Goal: Task Accomplishment & Management: Manage account settings

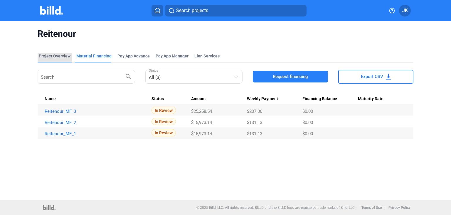
click at [54, 57] on div "Project Overview" at bounding box center [55, 56] width 32 height 6
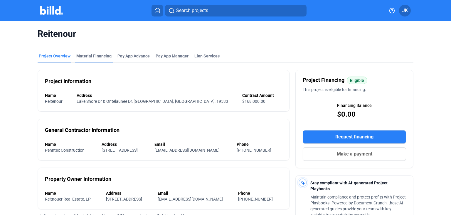
click at [96, 56] on div "Material Financing" at bounding box center [93, 56] width 35 height 6
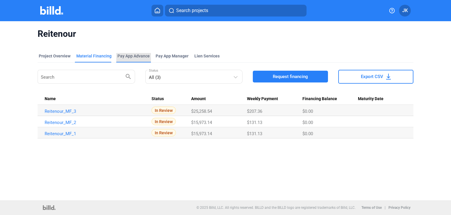
click at [127, 56] on div "Pay App Advance" at bounding box center [134, 56] width 32 height 6
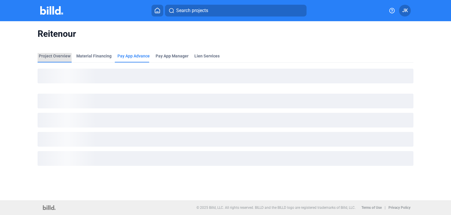
click at [62, 56] on div "Project Overview" at bounding box center [55, 56] width 32 height 6
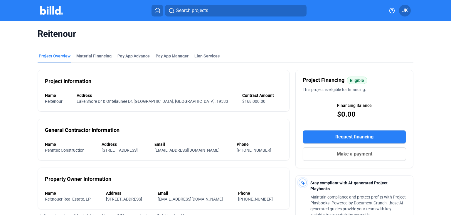
click at [53, 10] on img at bounding box center [51, 10] width 23 height 9
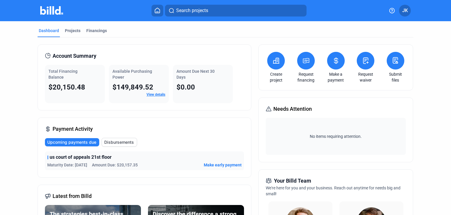
click at [404, 12] on span "JK" at bounding box center [406, 10] width 6 height 7
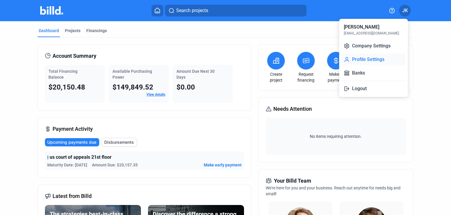
click at [357, 57] on button "Profile Settings" at bounding box center [374, 59] width 64 height 12
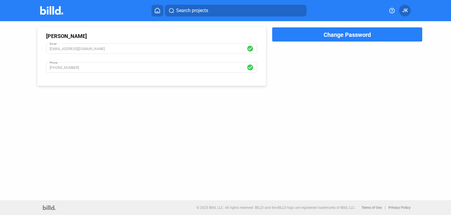
click at [406, 11] on span "JK" at bounding box center [406, 10] width 6 height 7
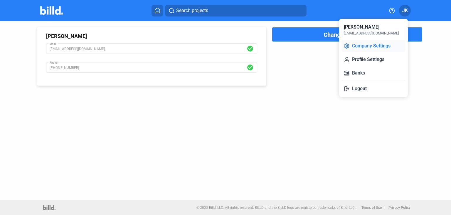
click at [378, 44] on button "Company Settings" at bounding box center [374, 46] width 64 height 12
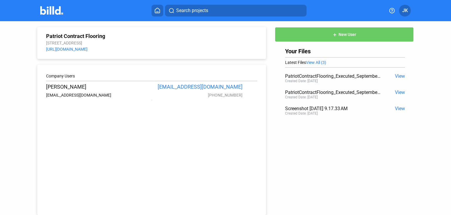
click at [43, 12] on img at bounding box center [51, 10] width 23 height 9
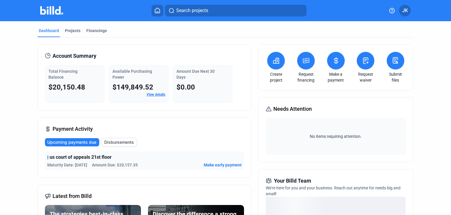
click at [149, 96] on link "View details" at bounding box center [156, 94] width 19 height 4
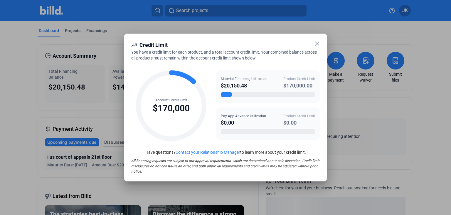
drag, startPoint x: 192, startPoint y: 80, endPoint x: 196, endPoint y: 96, distance: 16.5
click at [196, 96] on icon at bounding box center [171, 105] width 71 height 71
drag, startPoint x: 228, startPoint y: 93, endPoint x: 253, endPoint y: 94, distance: 25.3
click at [253, 94] on div at bounding box center [268, 94] width 94 height 5
click at [316, 41] on icon at bounding box center [317, 43] width 7 height 7
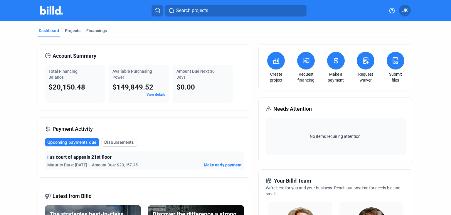
click at [51, 9] on img at bounding box center [51, 10] width 23 height 9
